Goal: Information Seeking & Learning: Learn about a topic

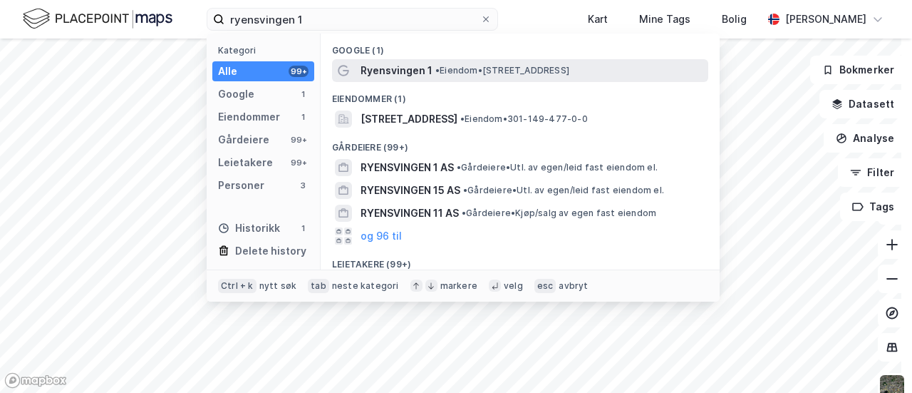
type input "ryensvingen 1"
click at [396, 65] on span "Ryensvingen 1" at bounding box center [397, 70] width 72 height 17
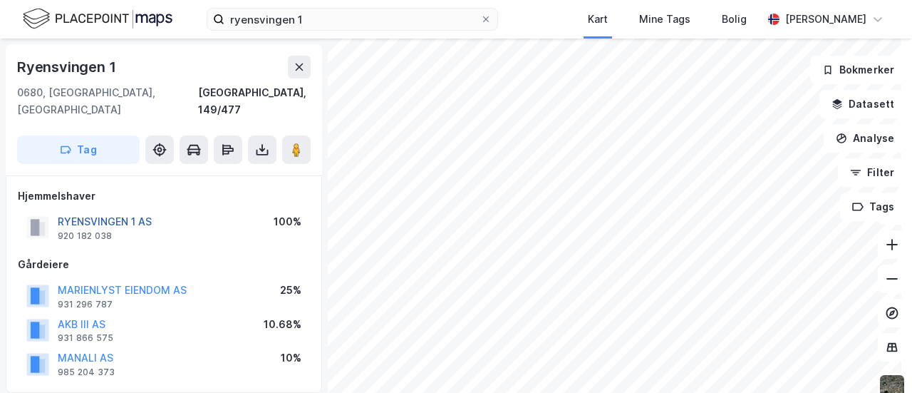
click at [0, 0] on button "RYENSVINGEN 1 AS" at bounding box center [0, 0] width 0 height 0
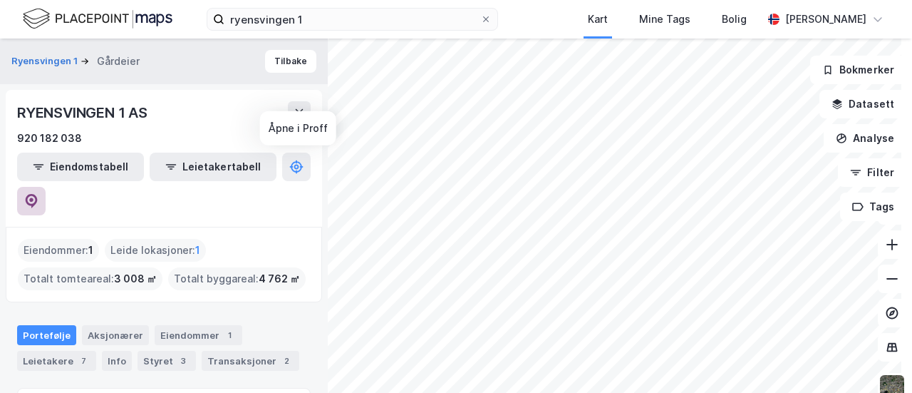
click at [38, 194] on icon at bounding box center [31, 201] width 14 height 14
